Goal: Navigation & Orientation: Locate item on page

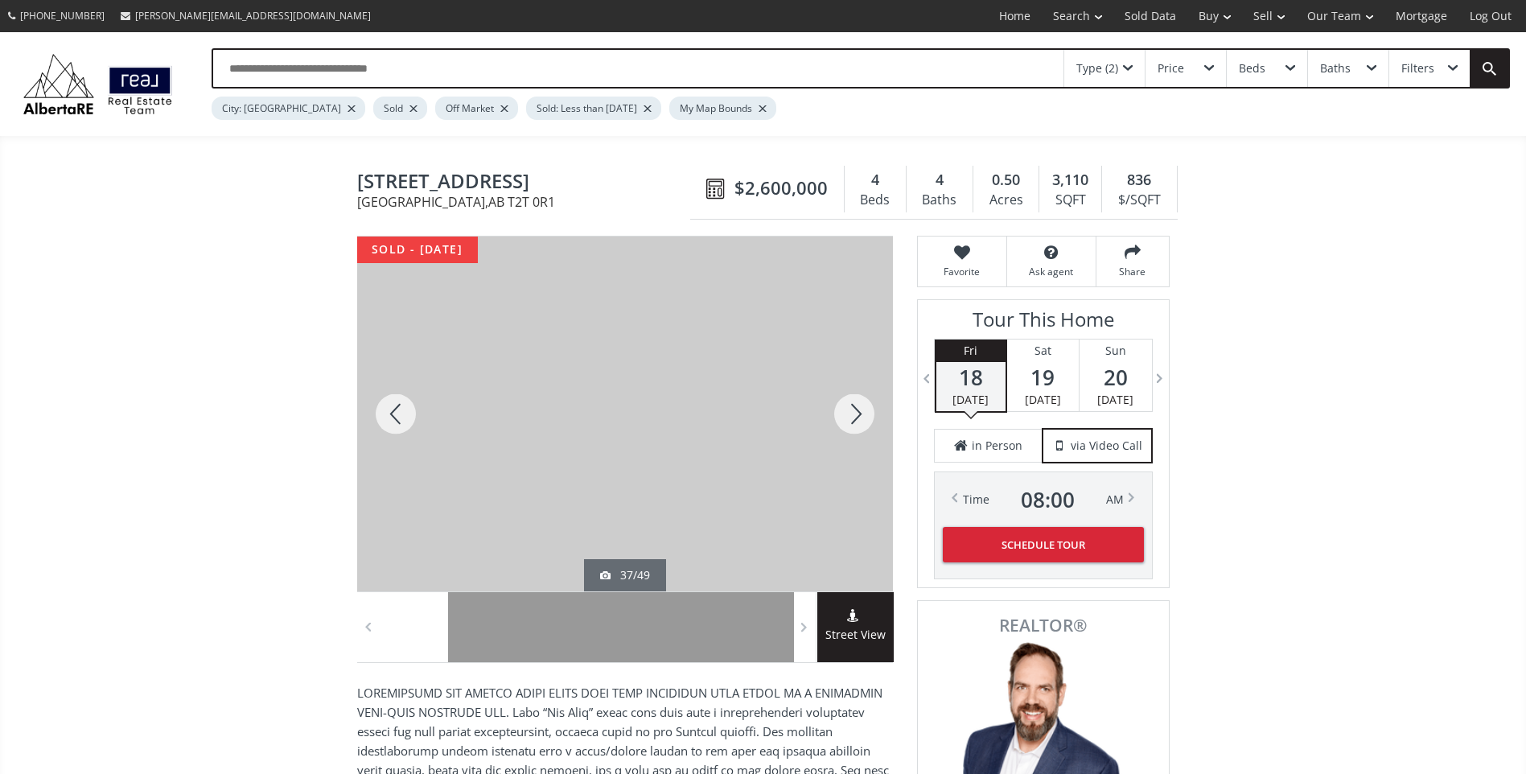
click at [858, 405] on div at bounding box center [854, 414] width 77 height 355
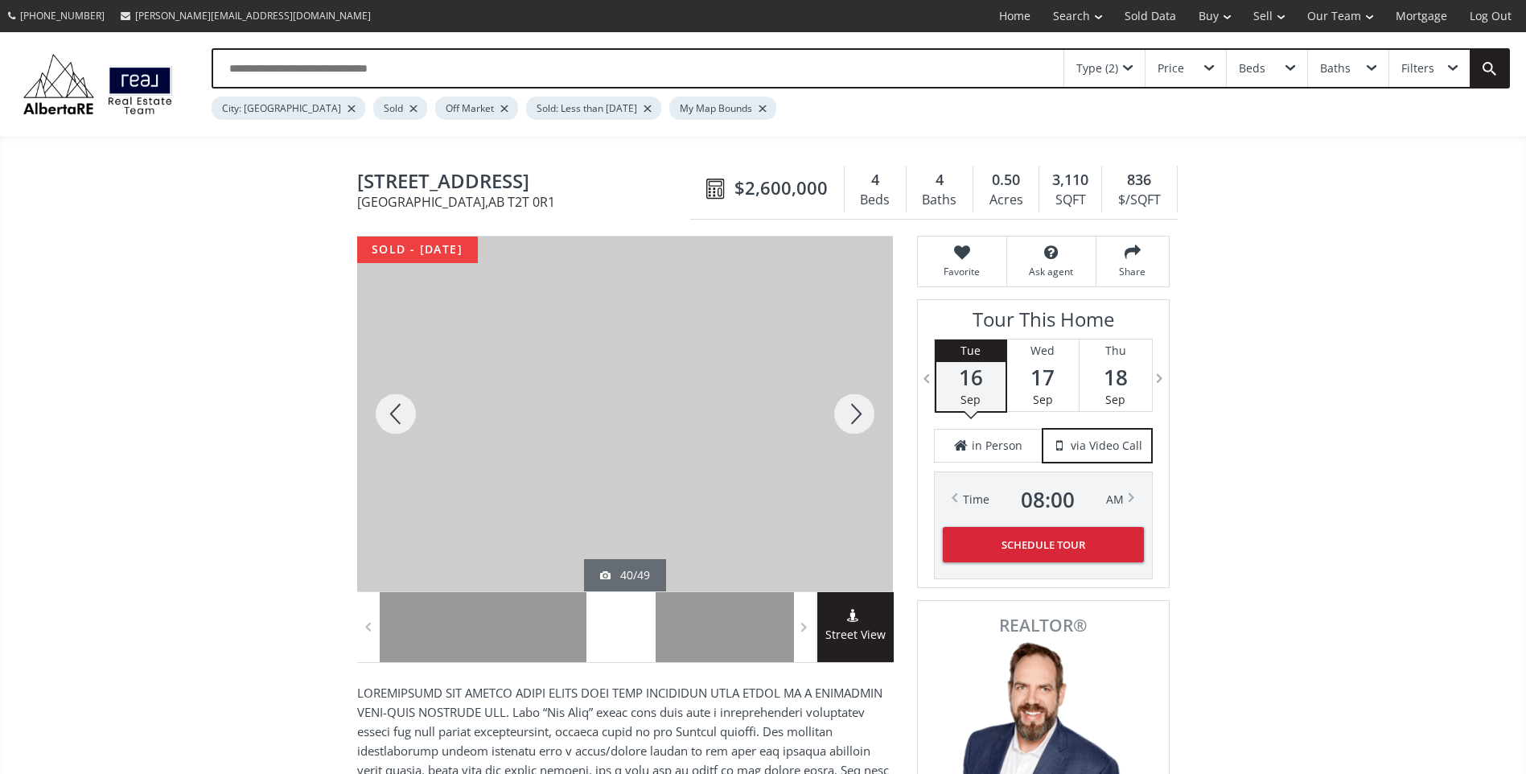
click at [858, 405] on div at bounding box center [854, 414] width 77 height 355
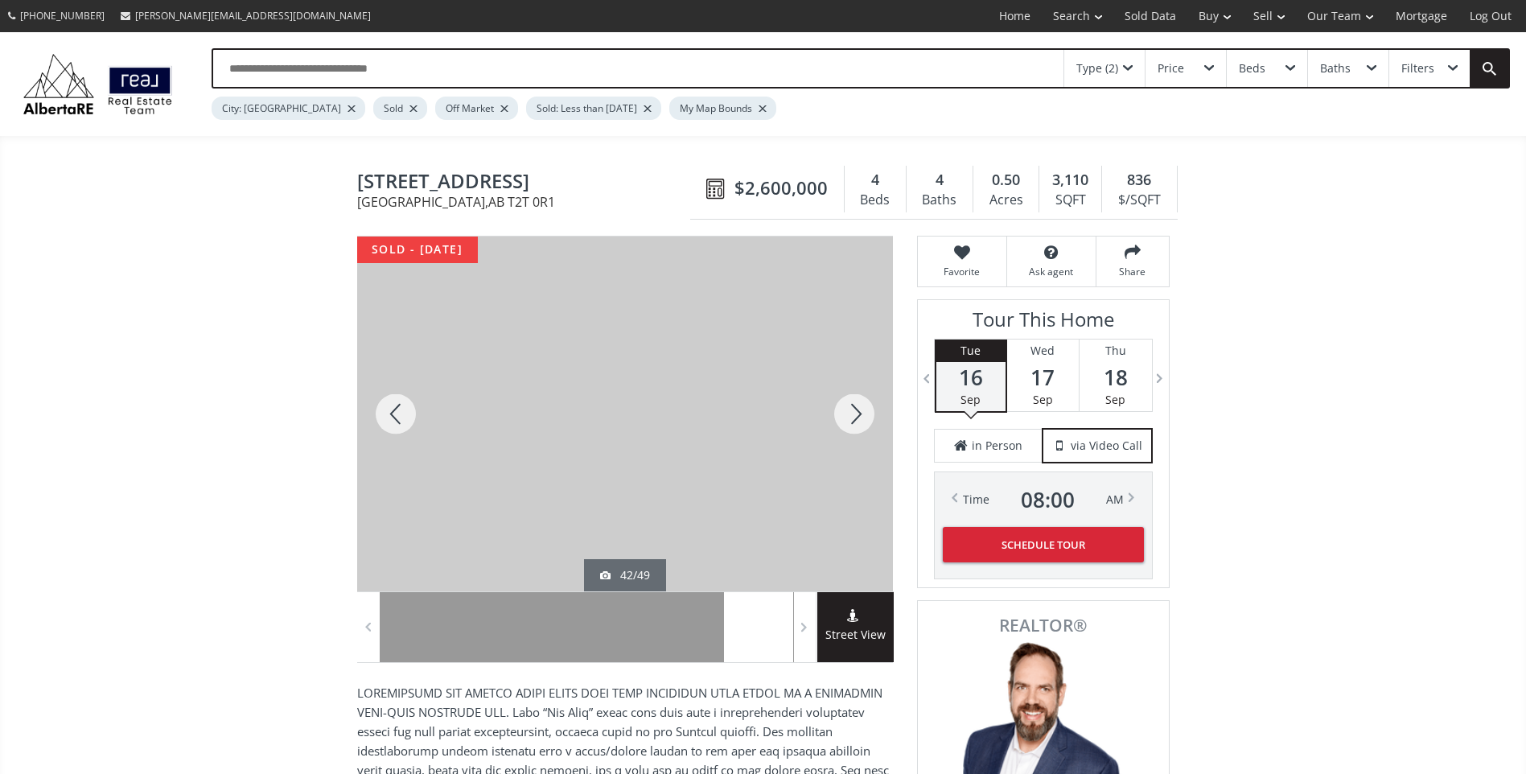
click at [858, 405] on div at bounding box center [854, 414] width 77 height 355
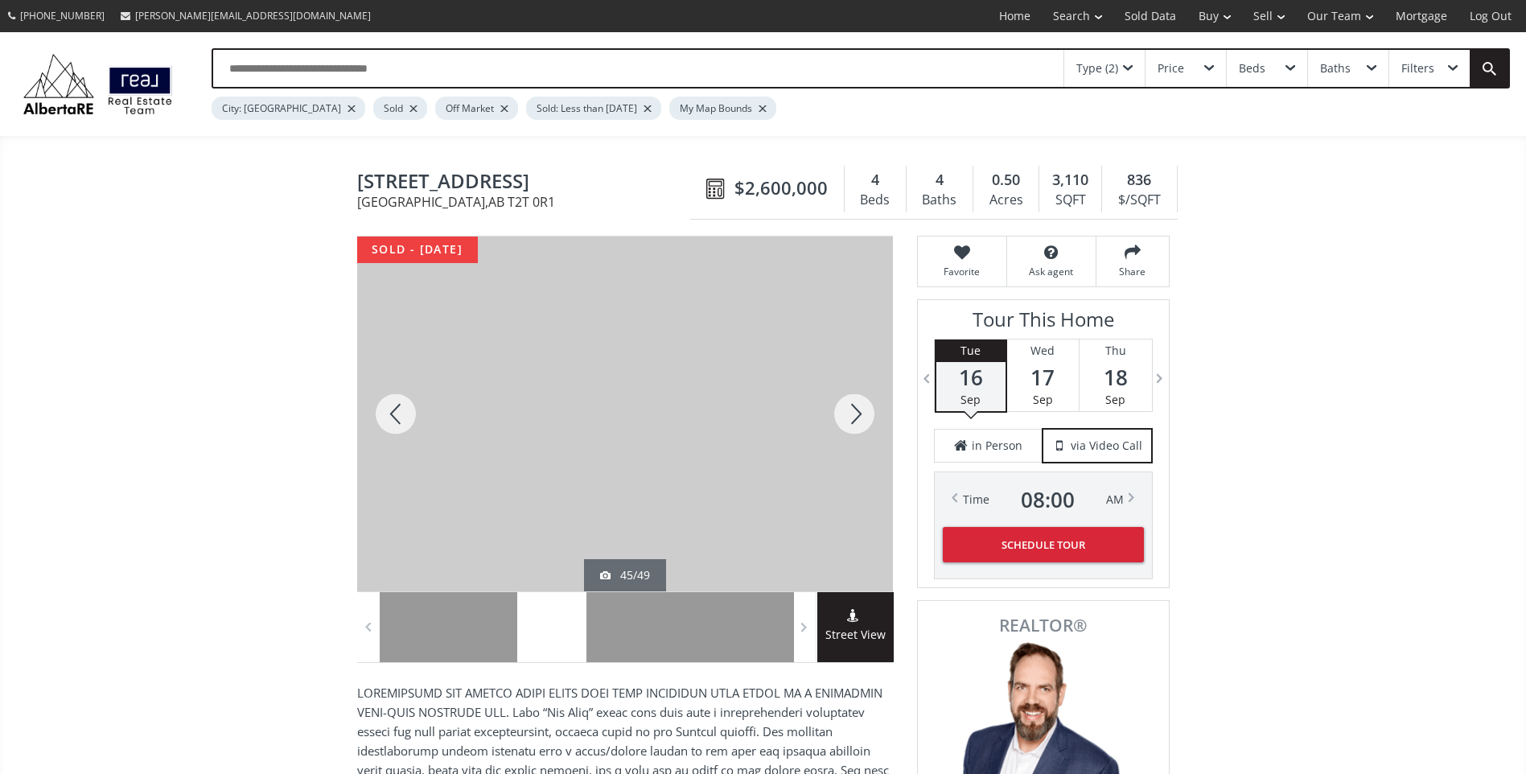
click at [858, 405] on div at bounding box center [854, 414] width 77 height 355
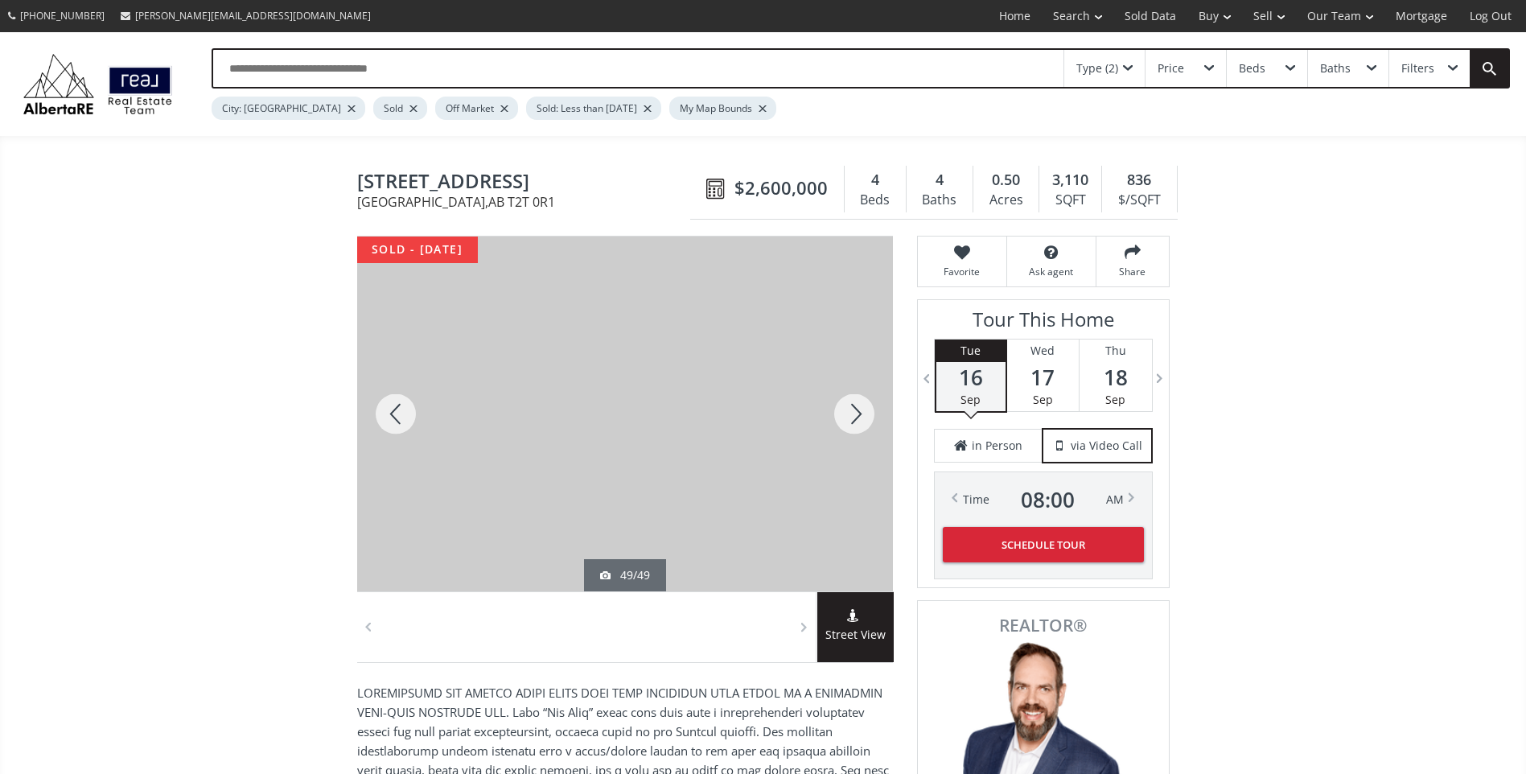
click at [858, 405] on div at bounding box center [854, 414] width 77 height 355
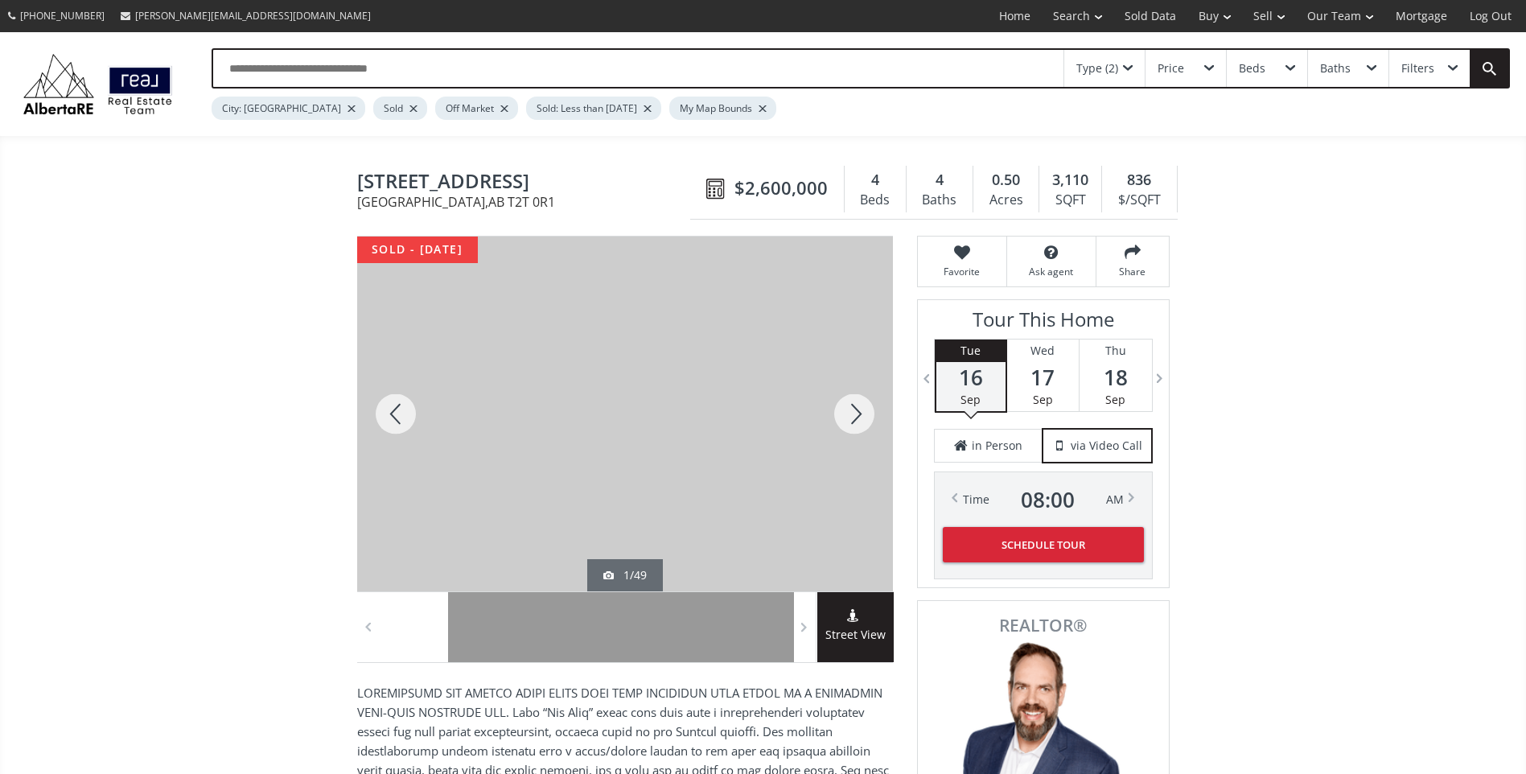
click at [858, 405] on div at bounding box center [854, 414] width 77 height 355
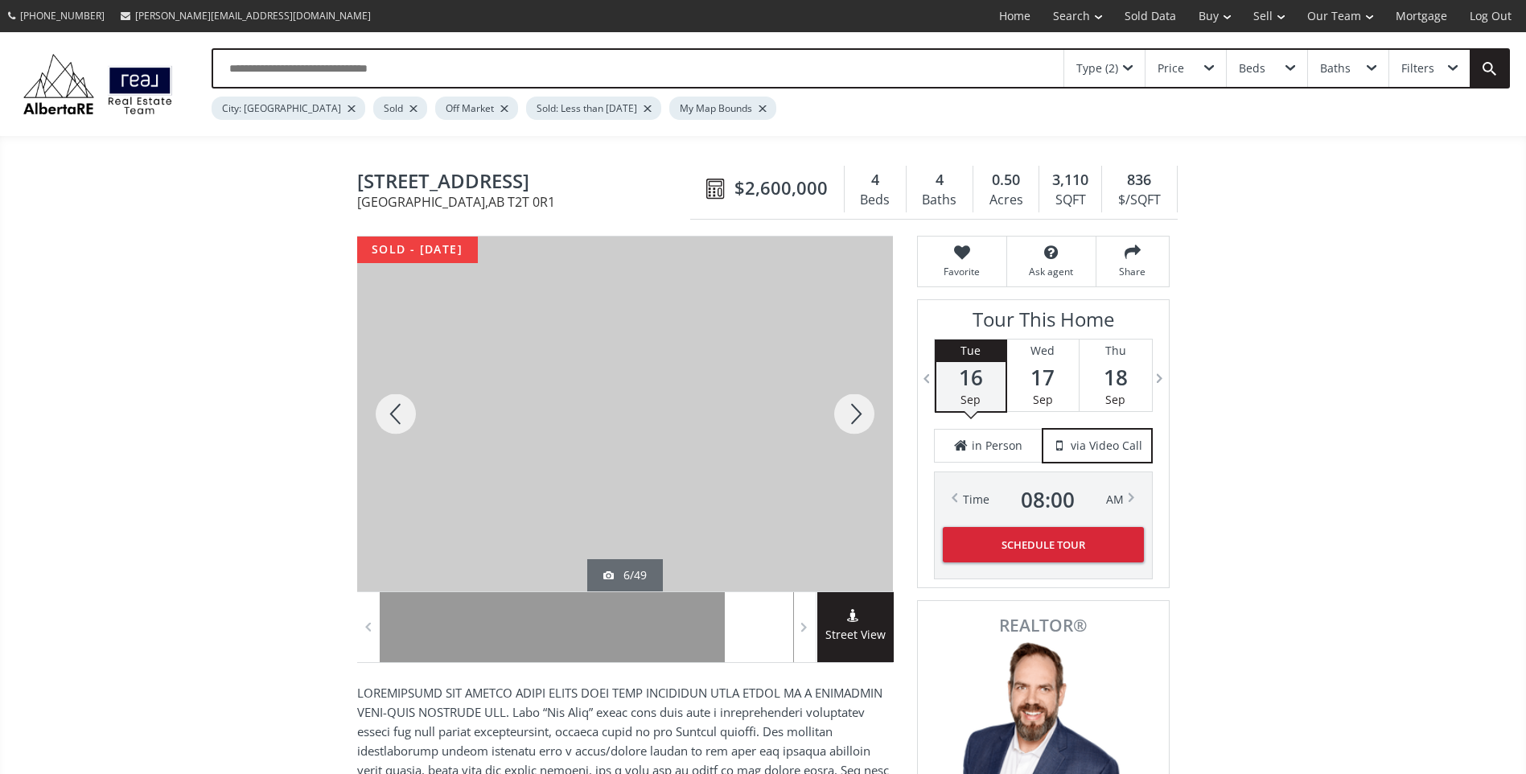
click at [858, 405] on div at bounding box center [854, 414] width 77 height 355
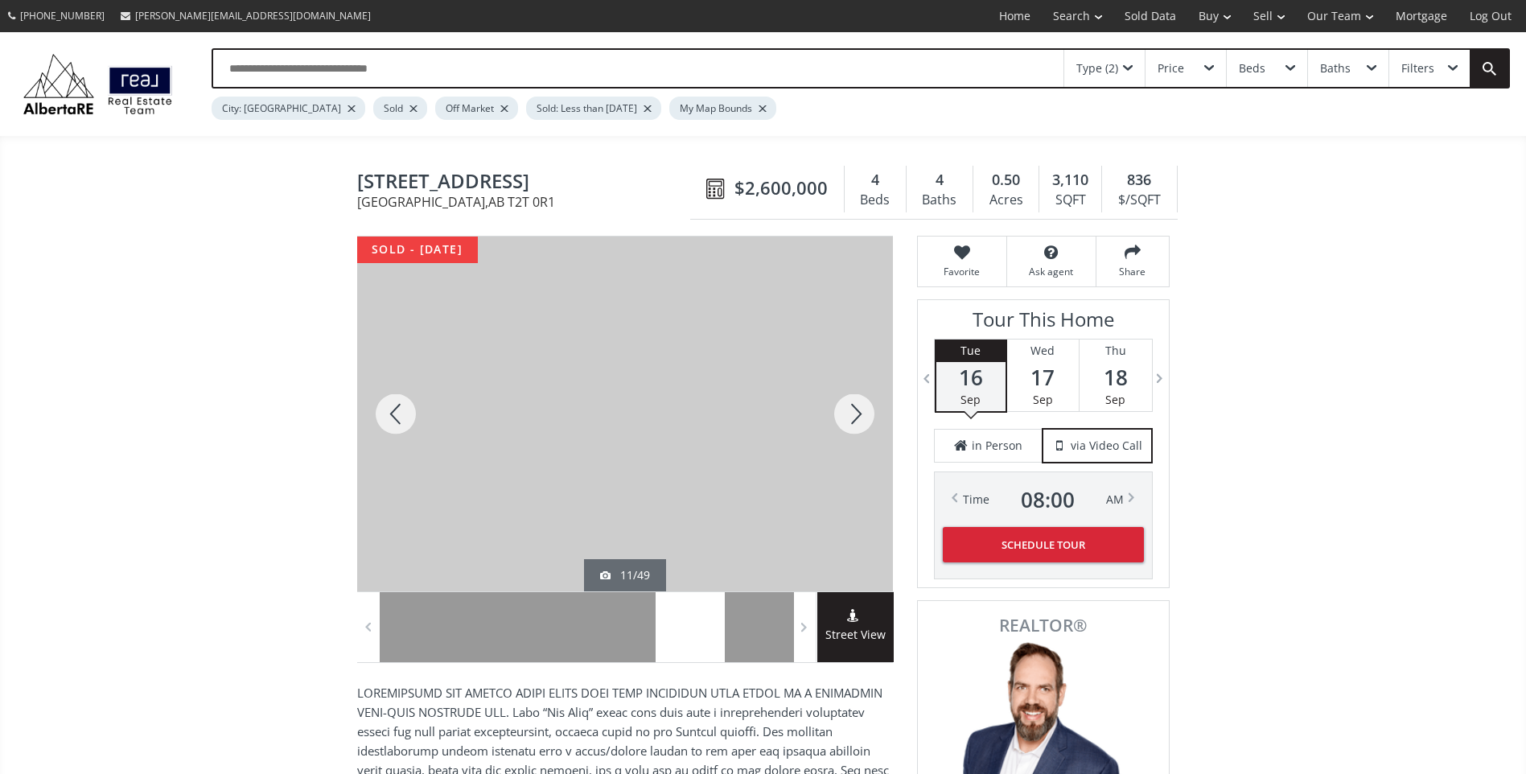
click at [858, 405] on div at bounding box center [854, 414] width 77 height 355
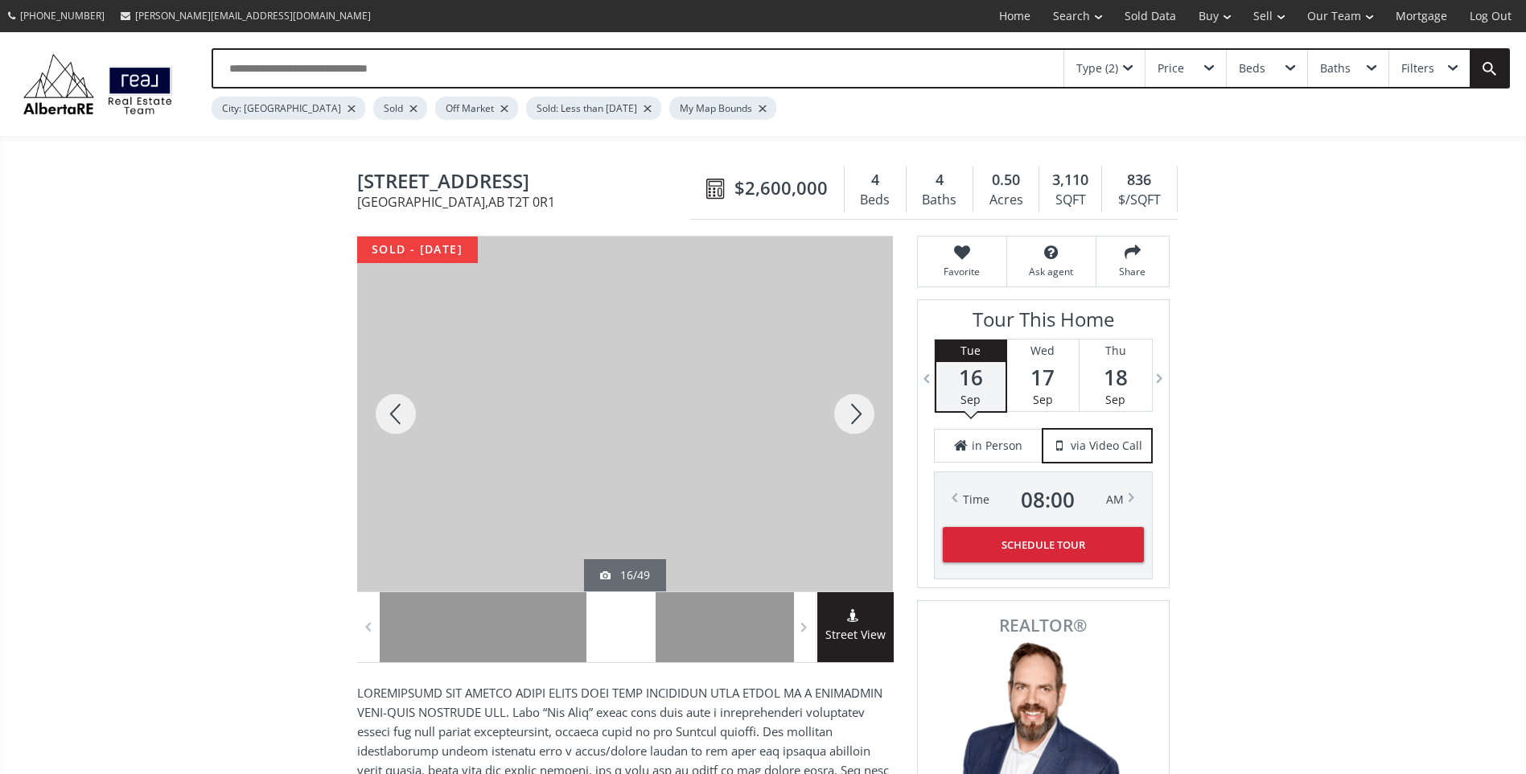
click at [858, 405] on div at bounding box center [854, 414] width 77 height 355
click at [396, 415] on div at bounding box center [395, 414] width 77 height 355
click at [858, 414] on div at bounding box center [854, 414] width 77 height 355
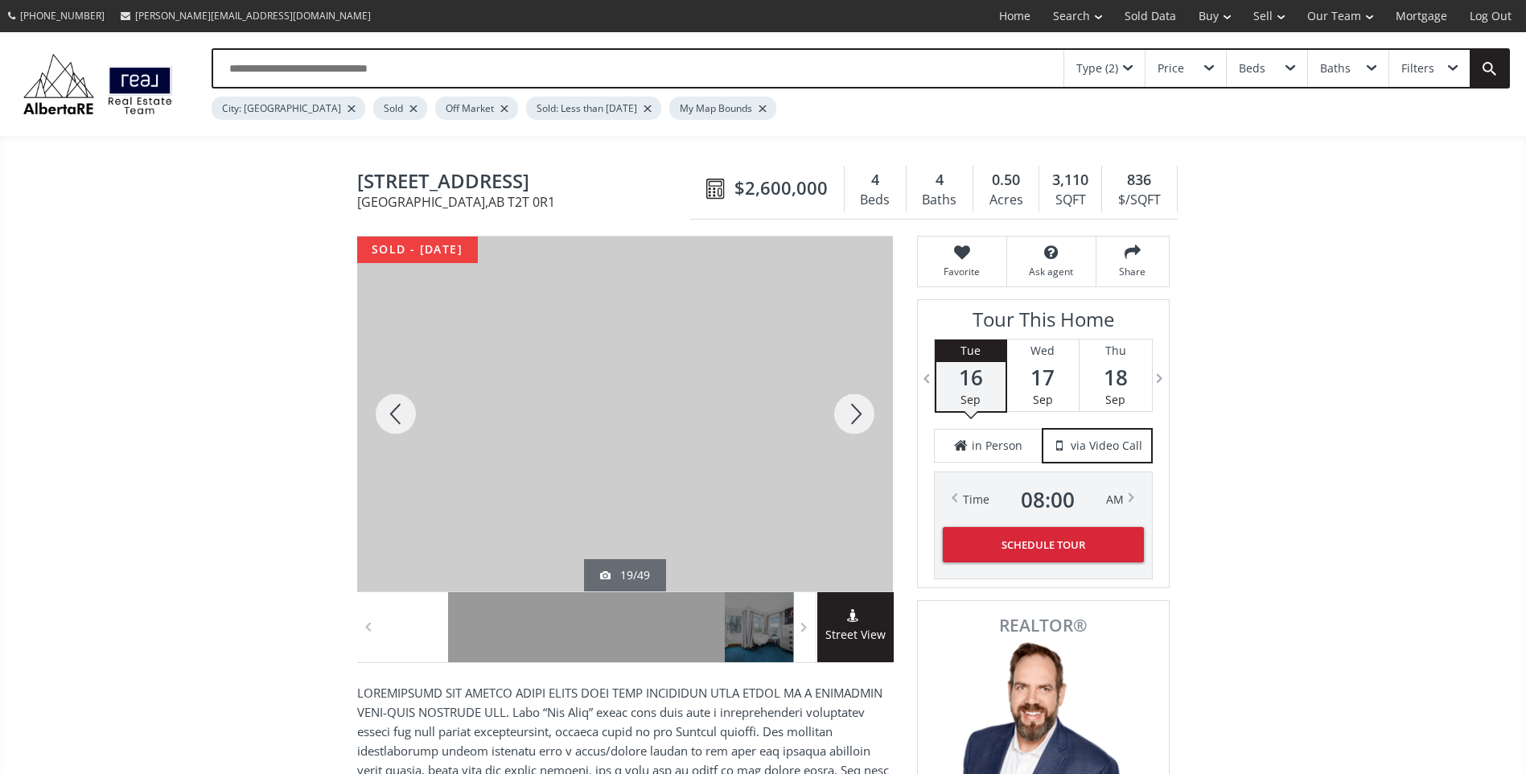
click at [858, 414] on div at bounding box center [854, 414] width 77 height 355
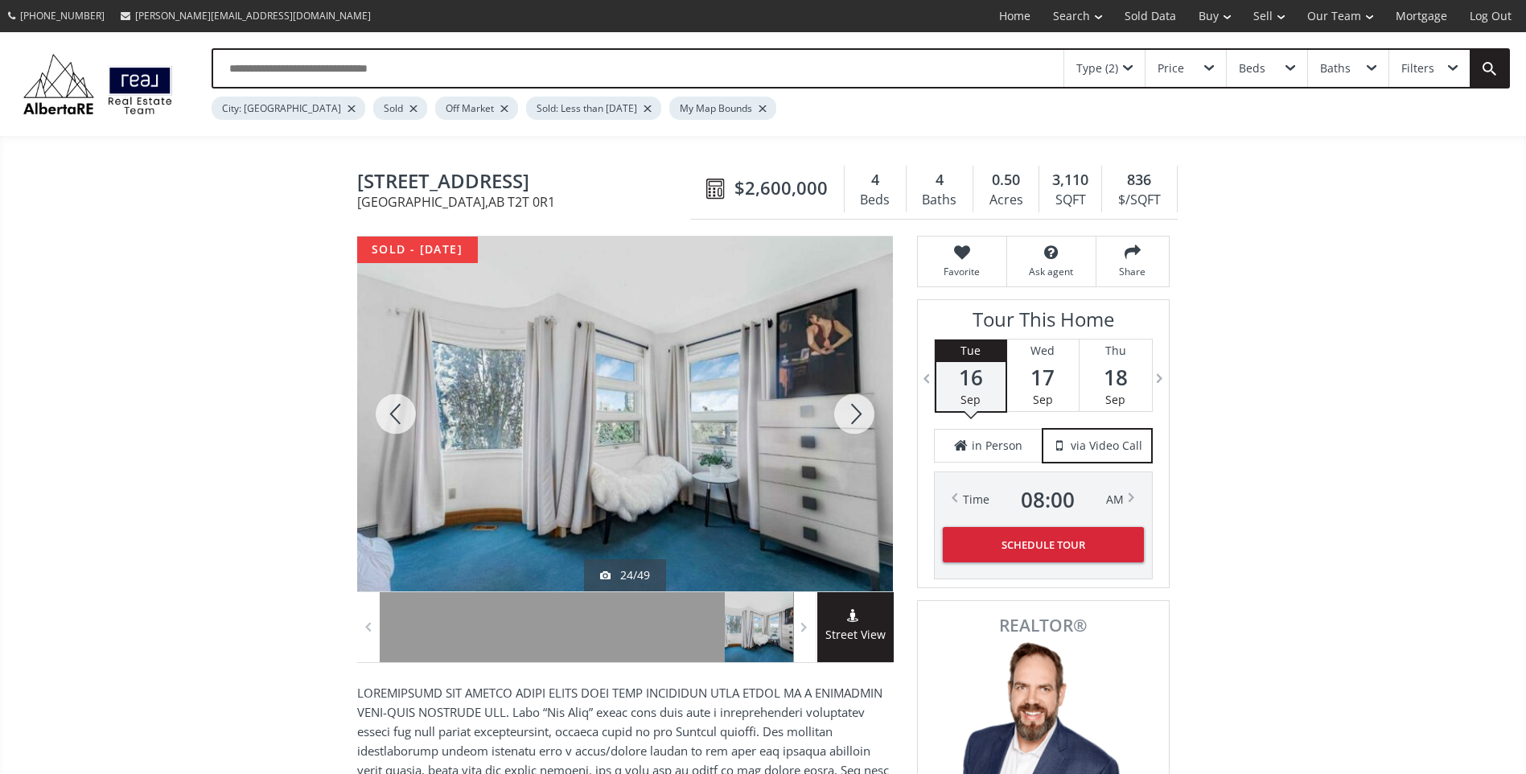
click at [858, 414] on div at bounding box center [854, 414] width 77 height 355
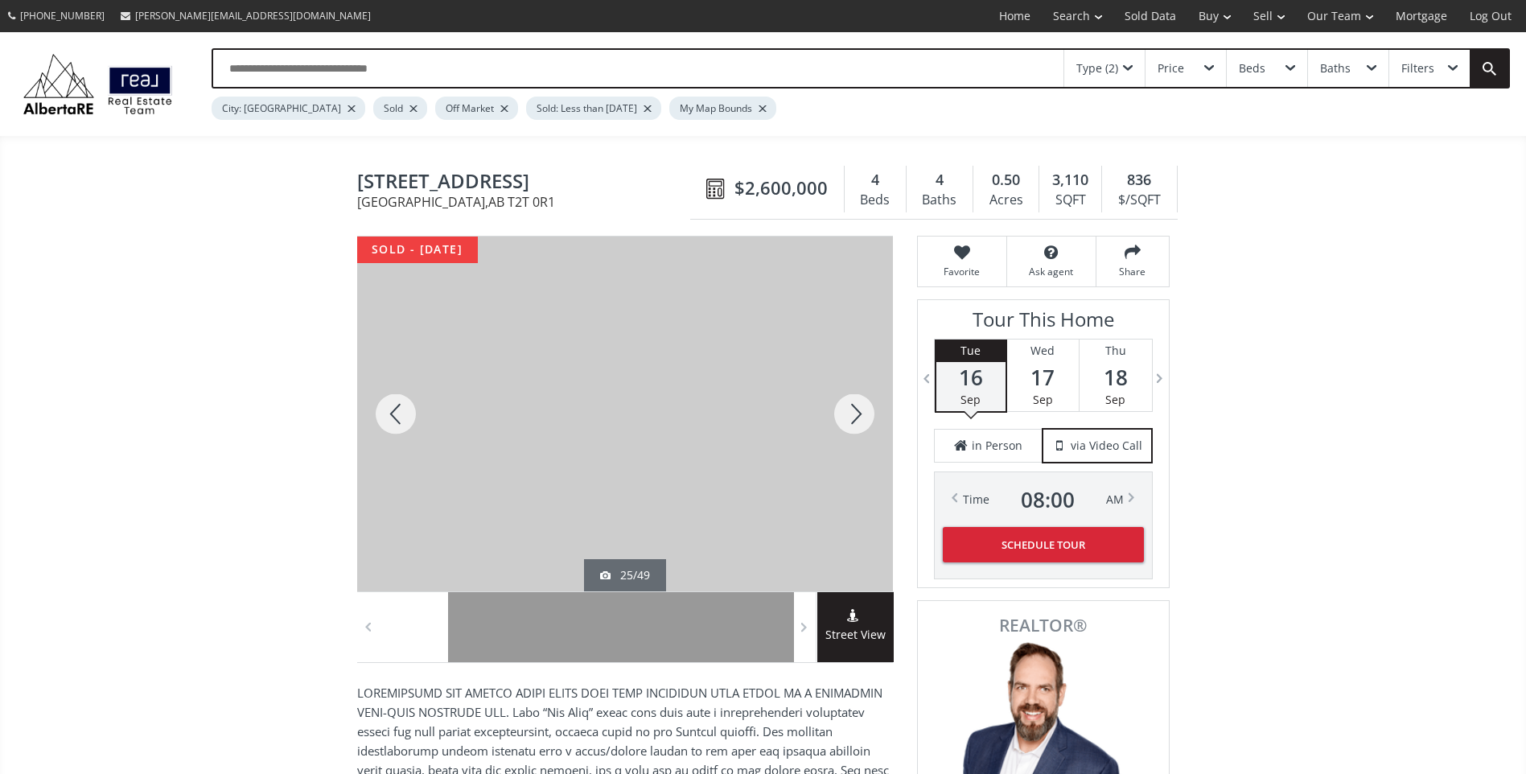
click at [858, 414] on div at bounding box center [854, 414] width 77 height 355
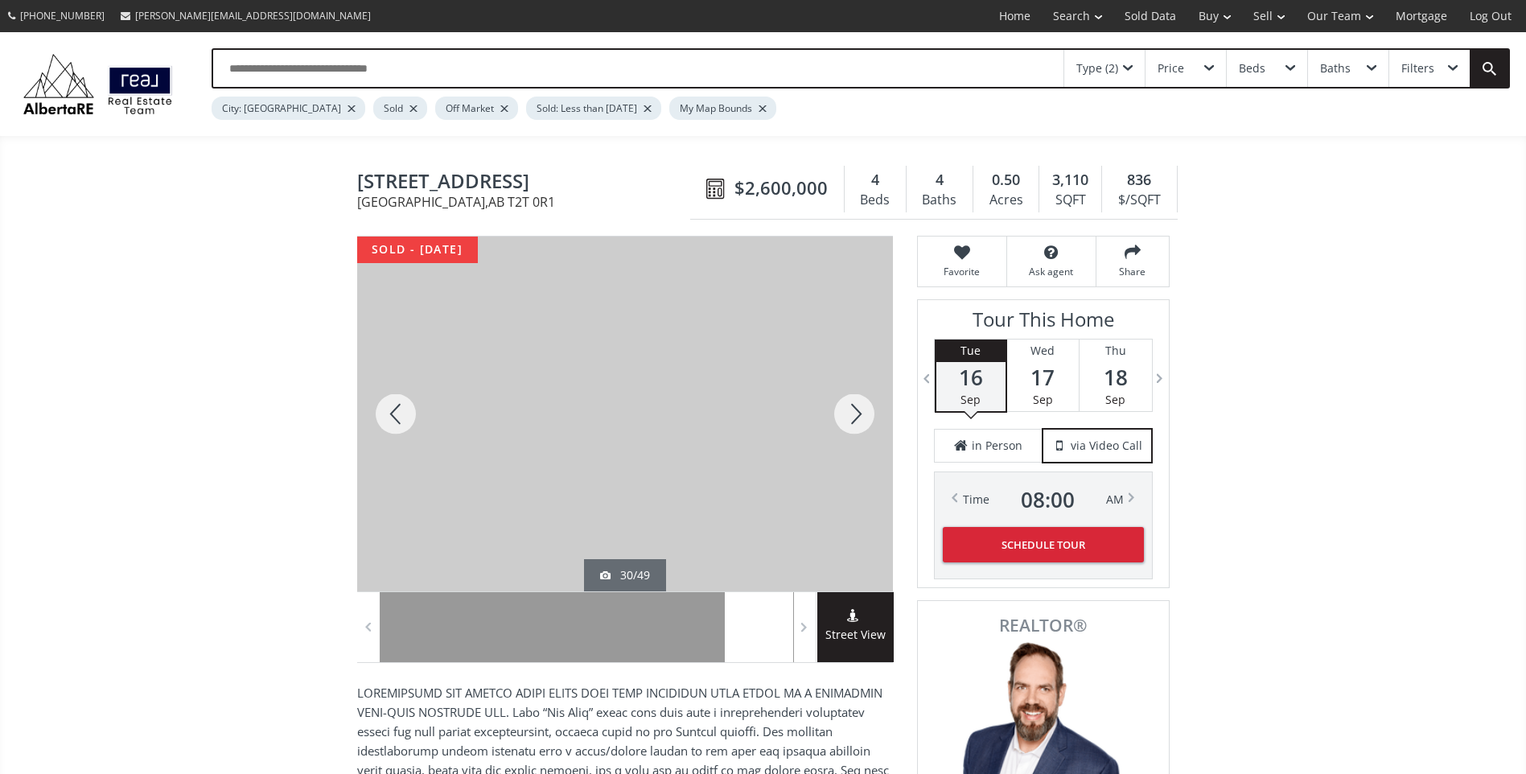
click at [858, 414] on div at bounding box center [854, 414] width 77 height 355
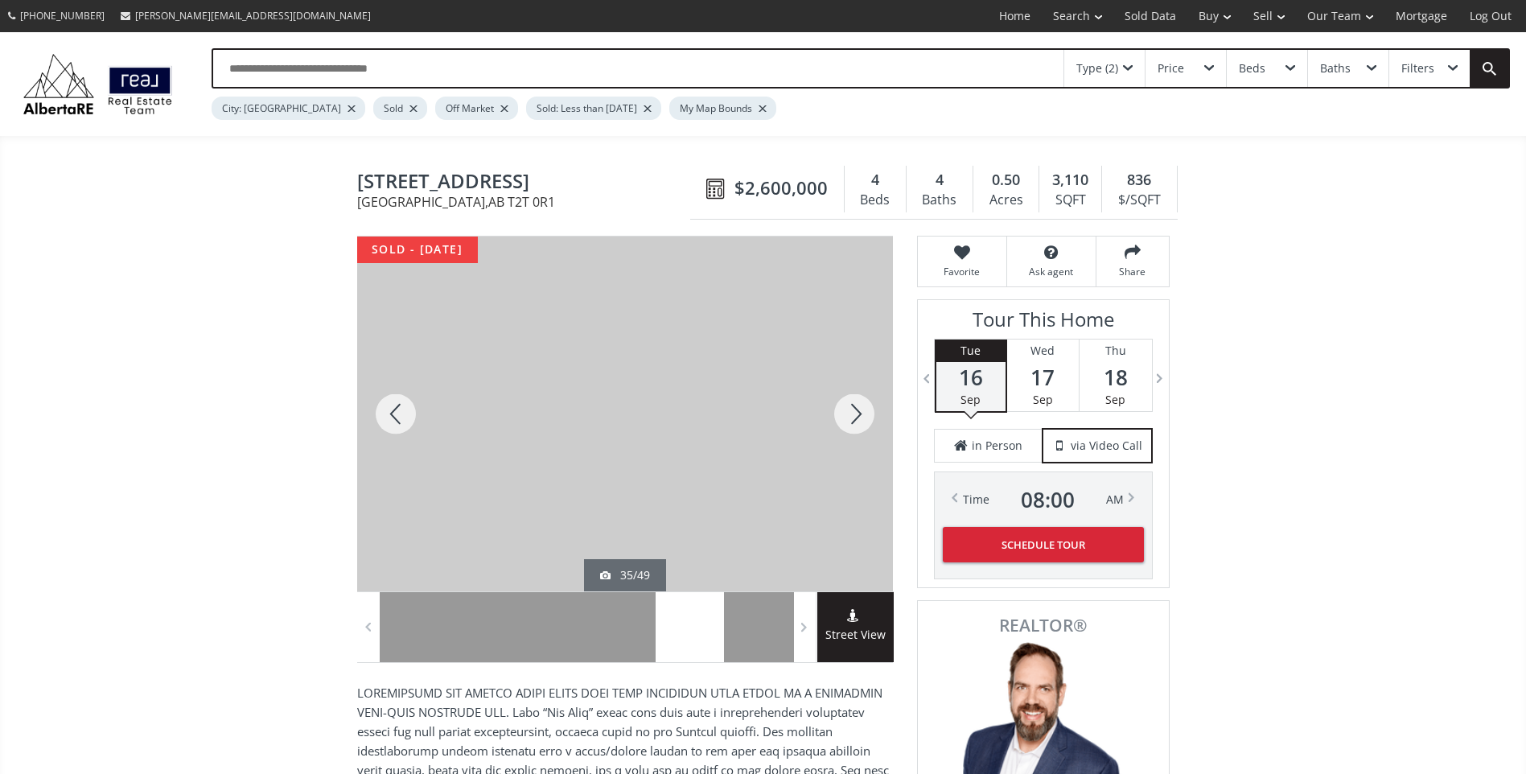
click at [858, 414] on div at bounding box center [854, 414] width 77 height 355
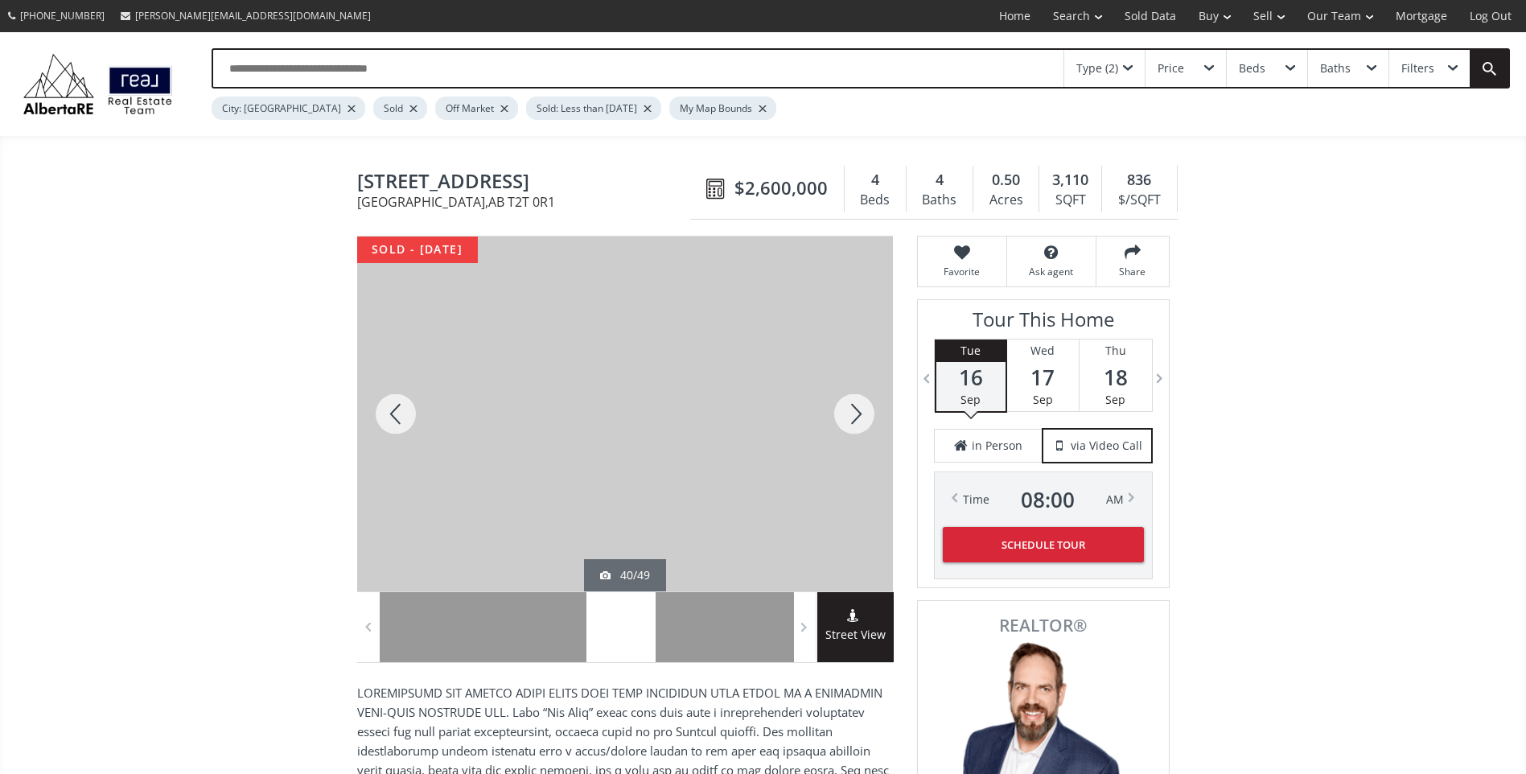
click at [858, 414] on div at bounding box center [854, 414] width 77 height 355
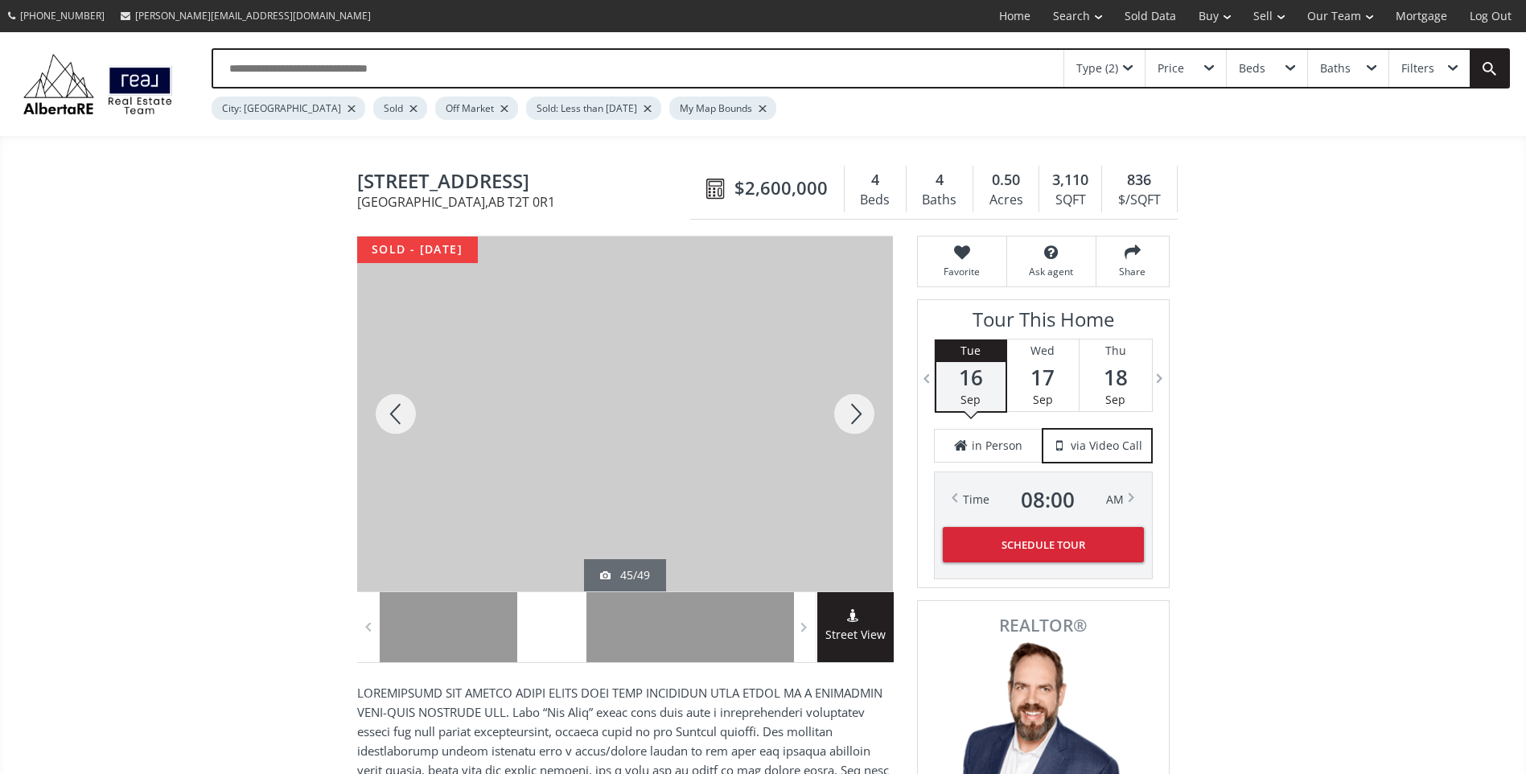
click at [858, 414] on div at bounding box center [854, 414] width 77 height 355
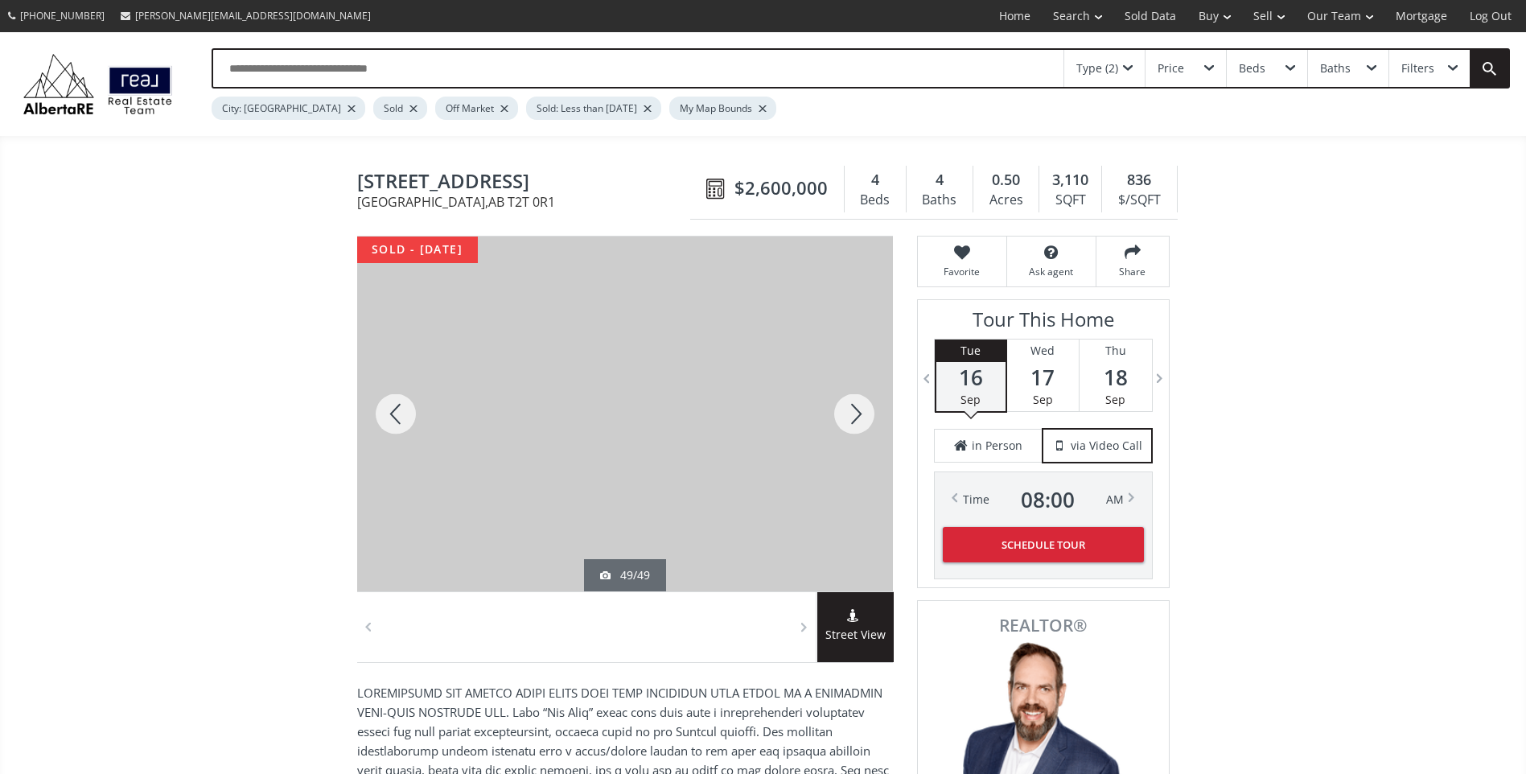
click at [850, 414] on div at bounding box center [854, 414] width 77 height 355
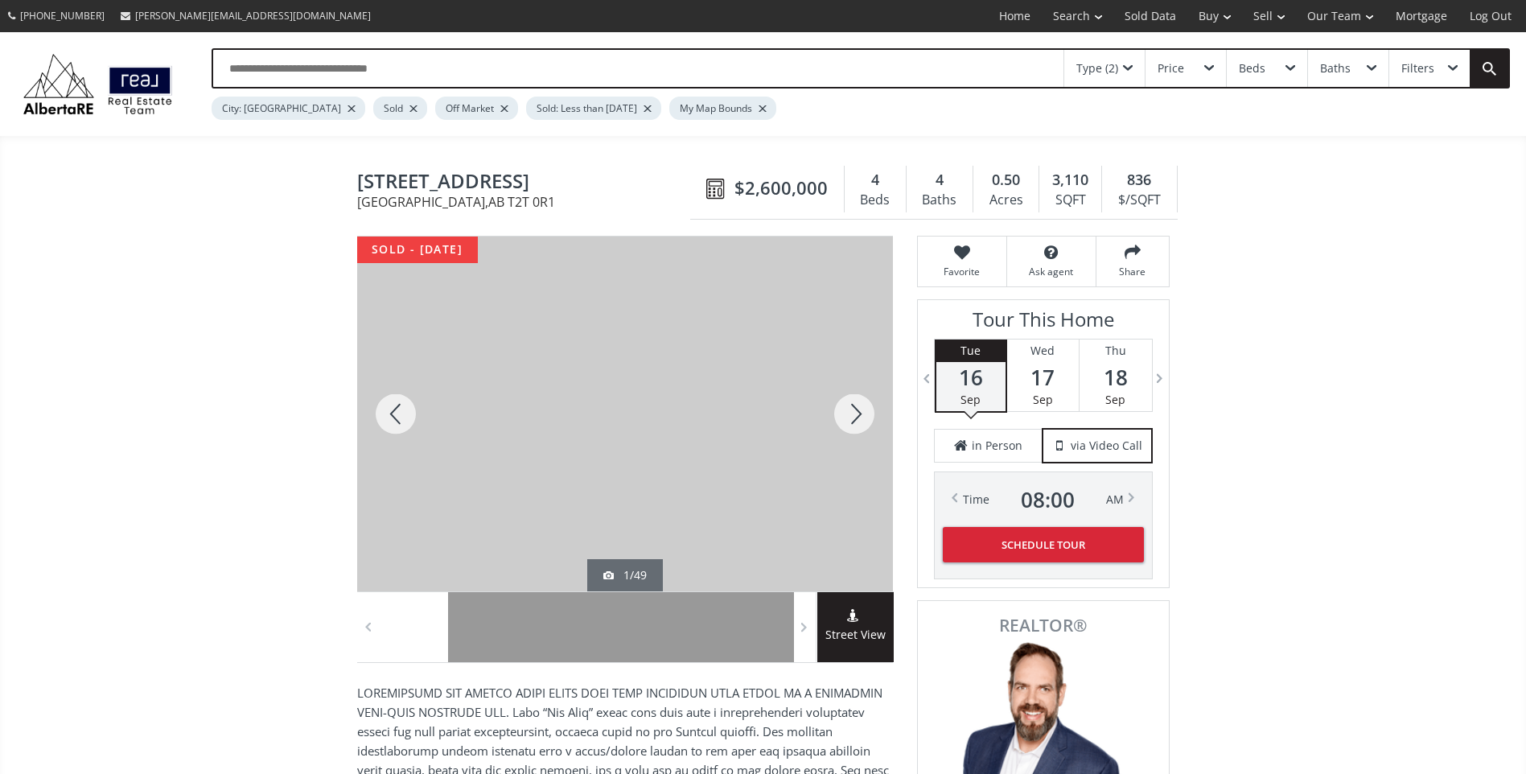
click at [850, 414] on div at bounding box center [854, 414] width 77 height 355
